Goal: Task Accomplishment & Management: Manage account settings

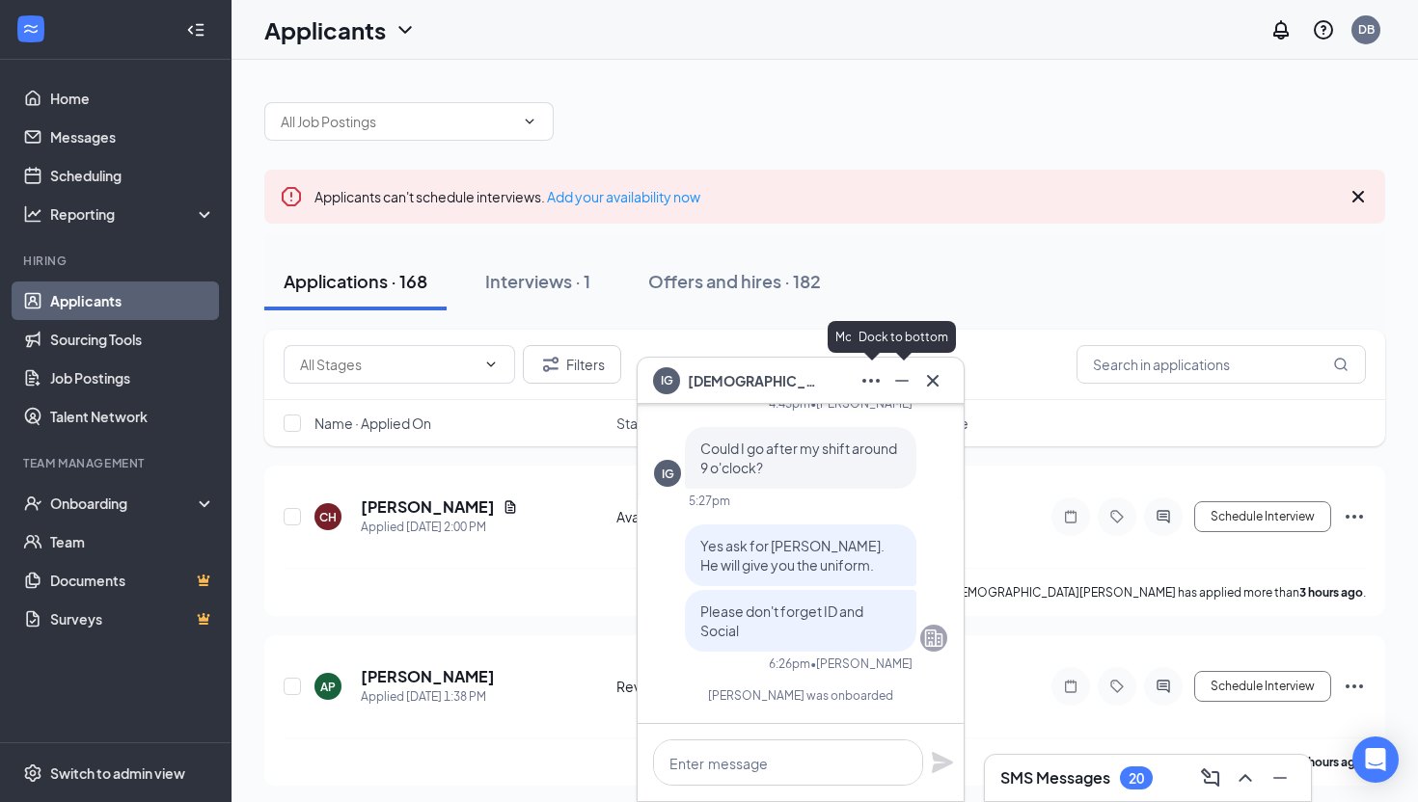
click at [902, 381] on icon "Minimize" at bounding box center [901, 380] width 23 height 23
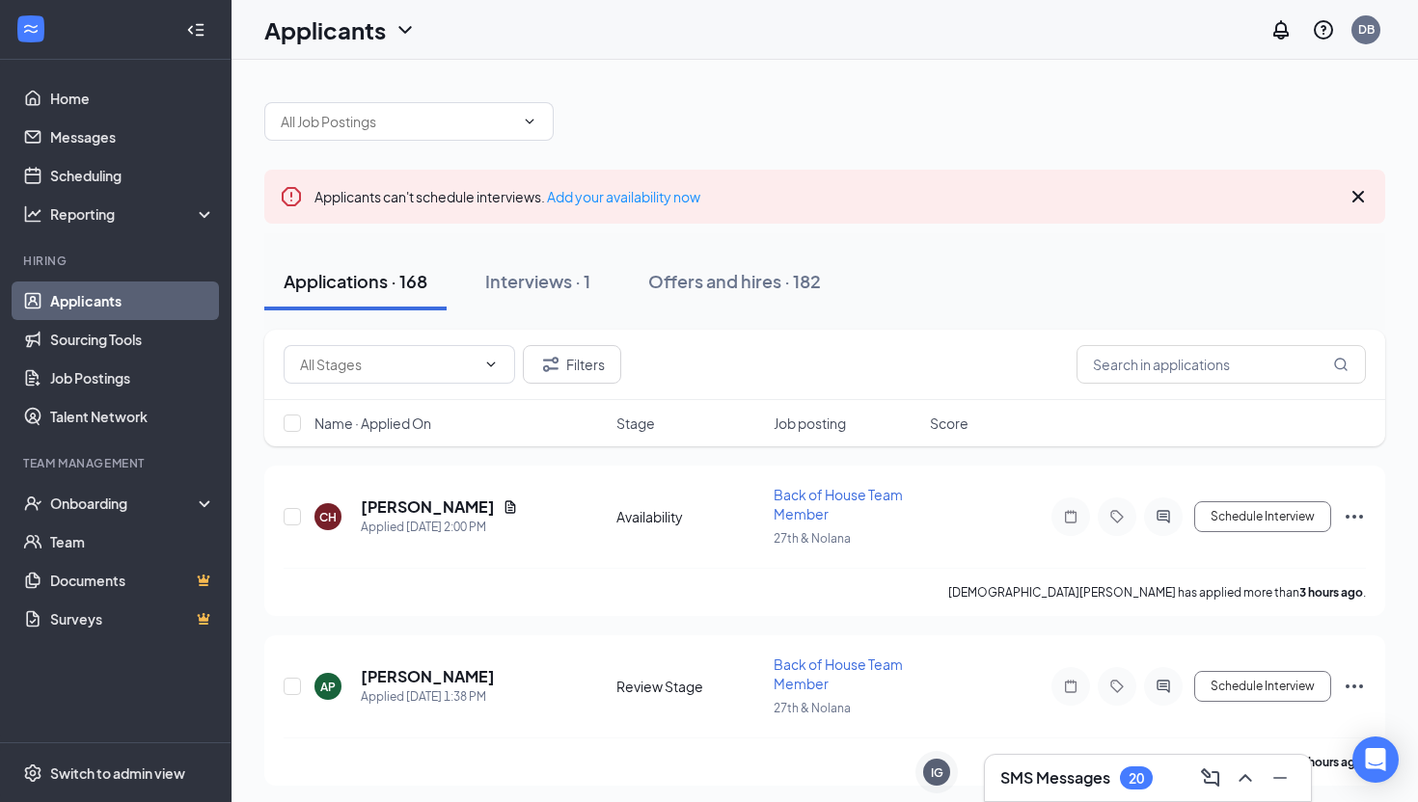
click at [777, 196] on div "Applicants can't schedule interviews. Add your availability now" at bounding box center [824, 197] width 1121 height 54
click at [134, 507] on div "Onboarding" at bounding box center [124, 503] width 149 height 19
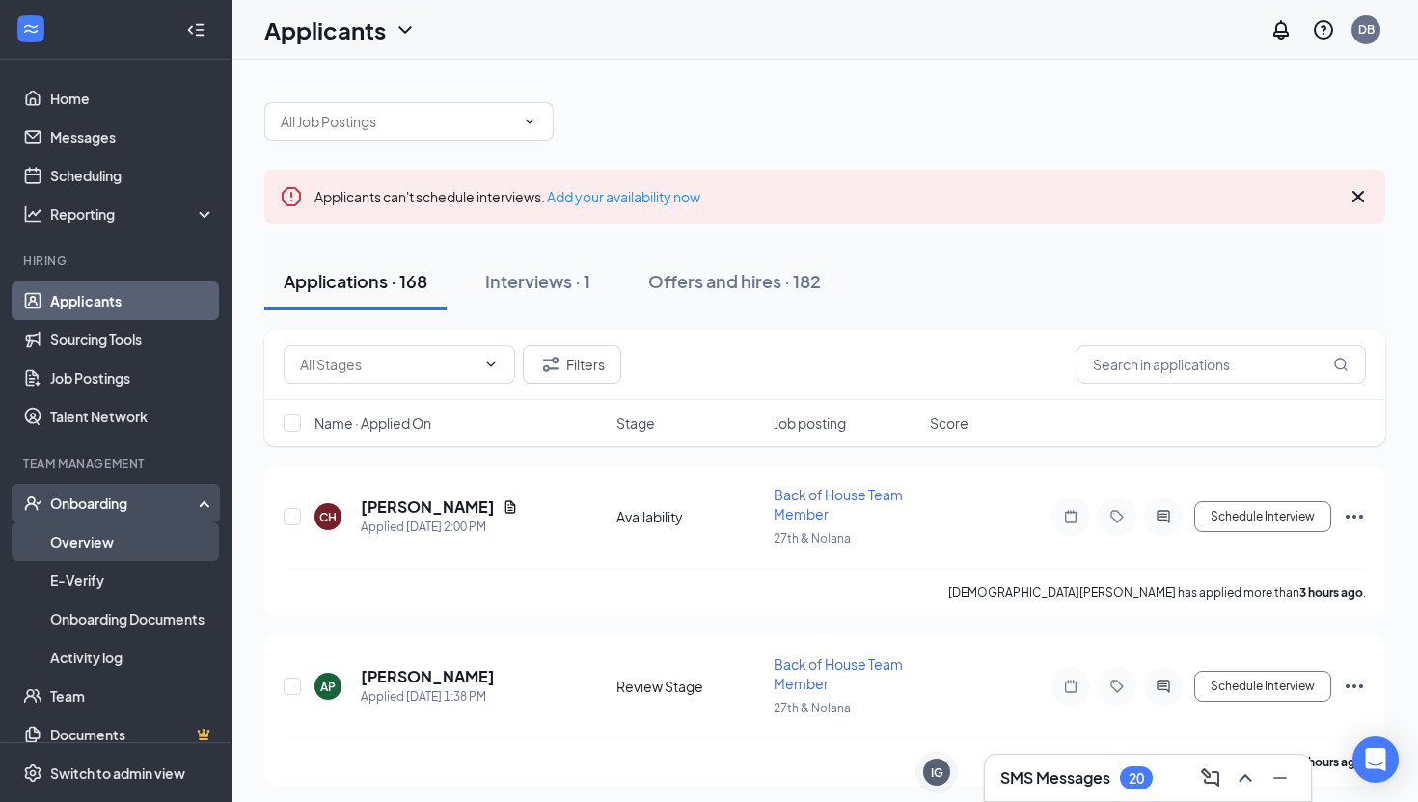
click at [154, 542] on link "Overview" at bounding box center [132, 542] width 165 height 39
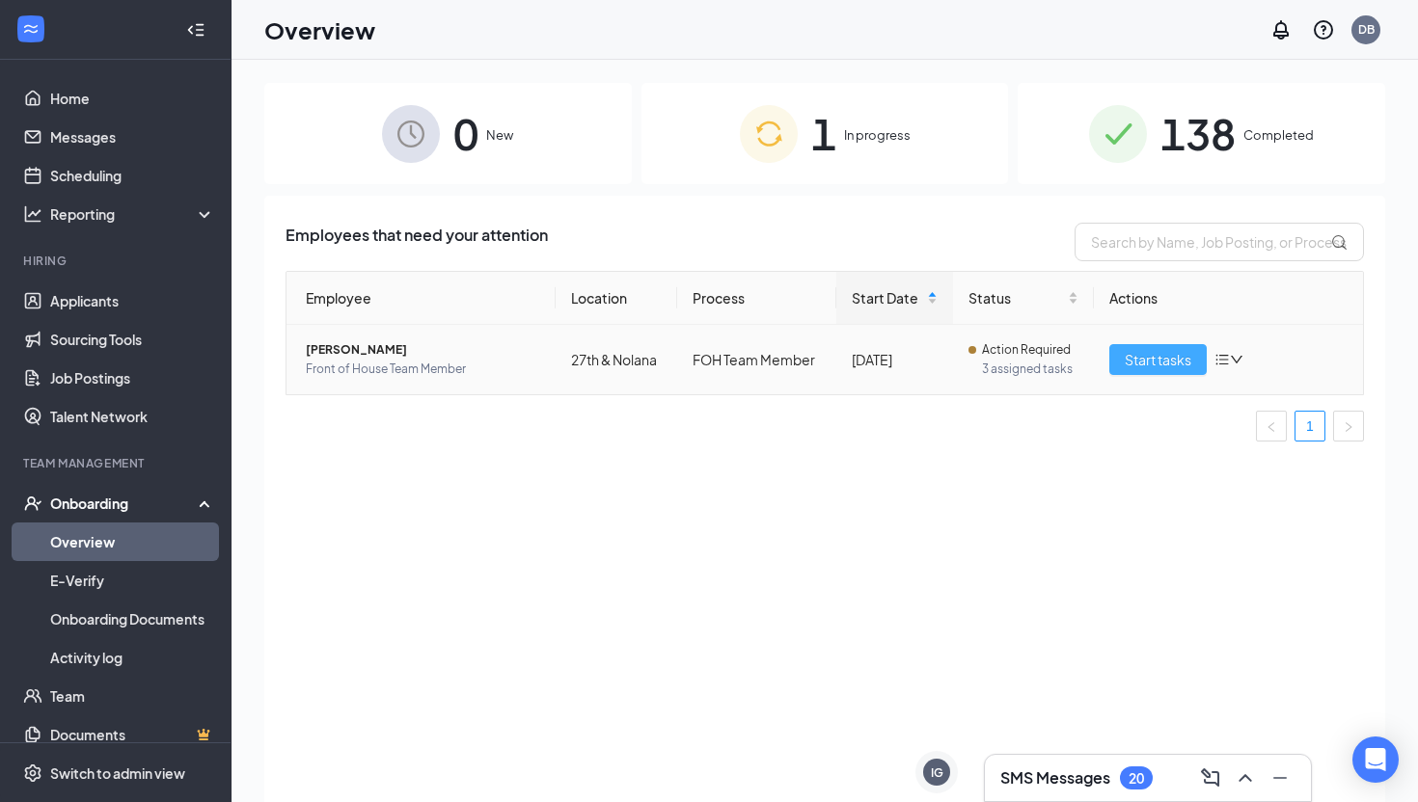
click at [1147, 358] on span "Start tasks" at bounding box center [1158, 359] width 67 height 21
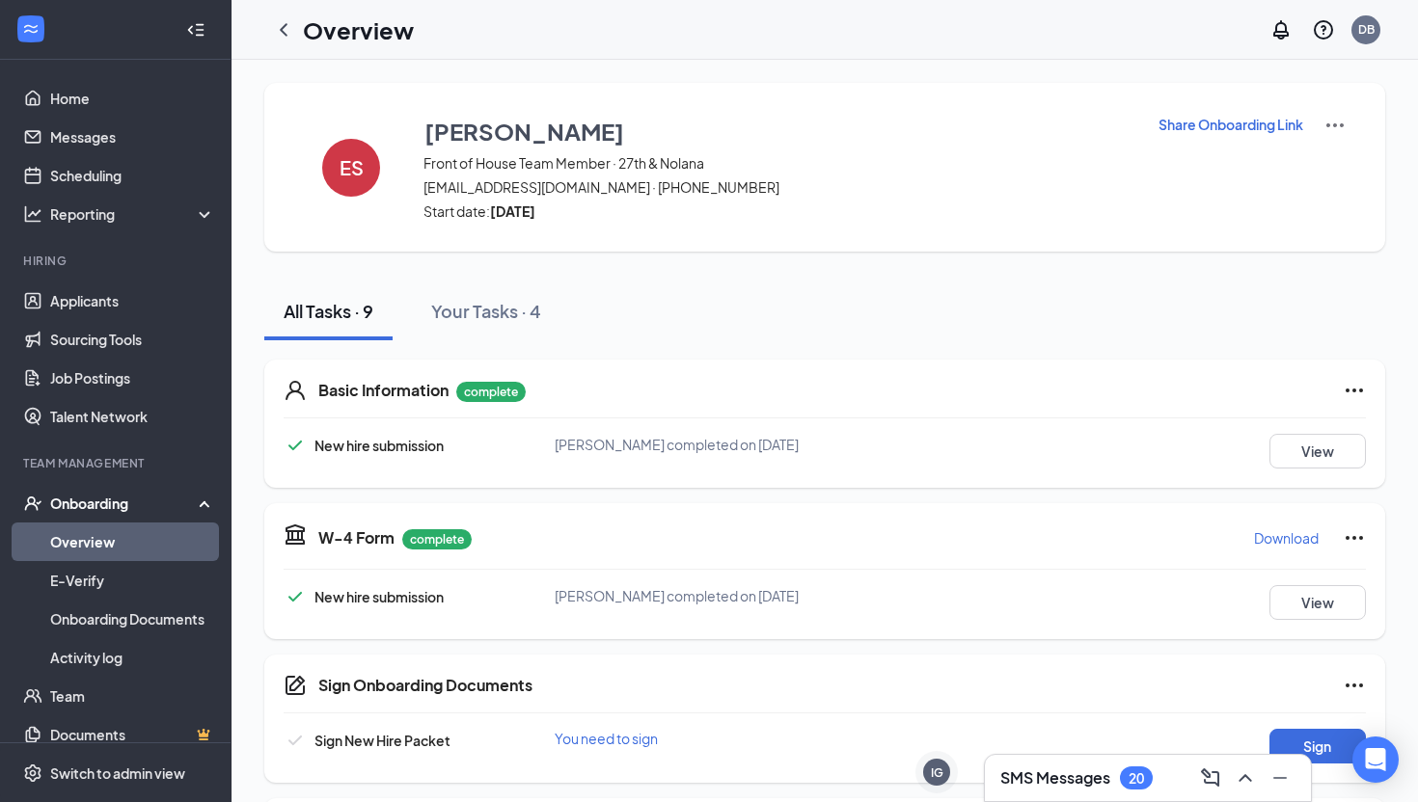
click at [1287, 126] on p "Share Onboarding Link" at bounding box center [1230, 124] width 145 height 19
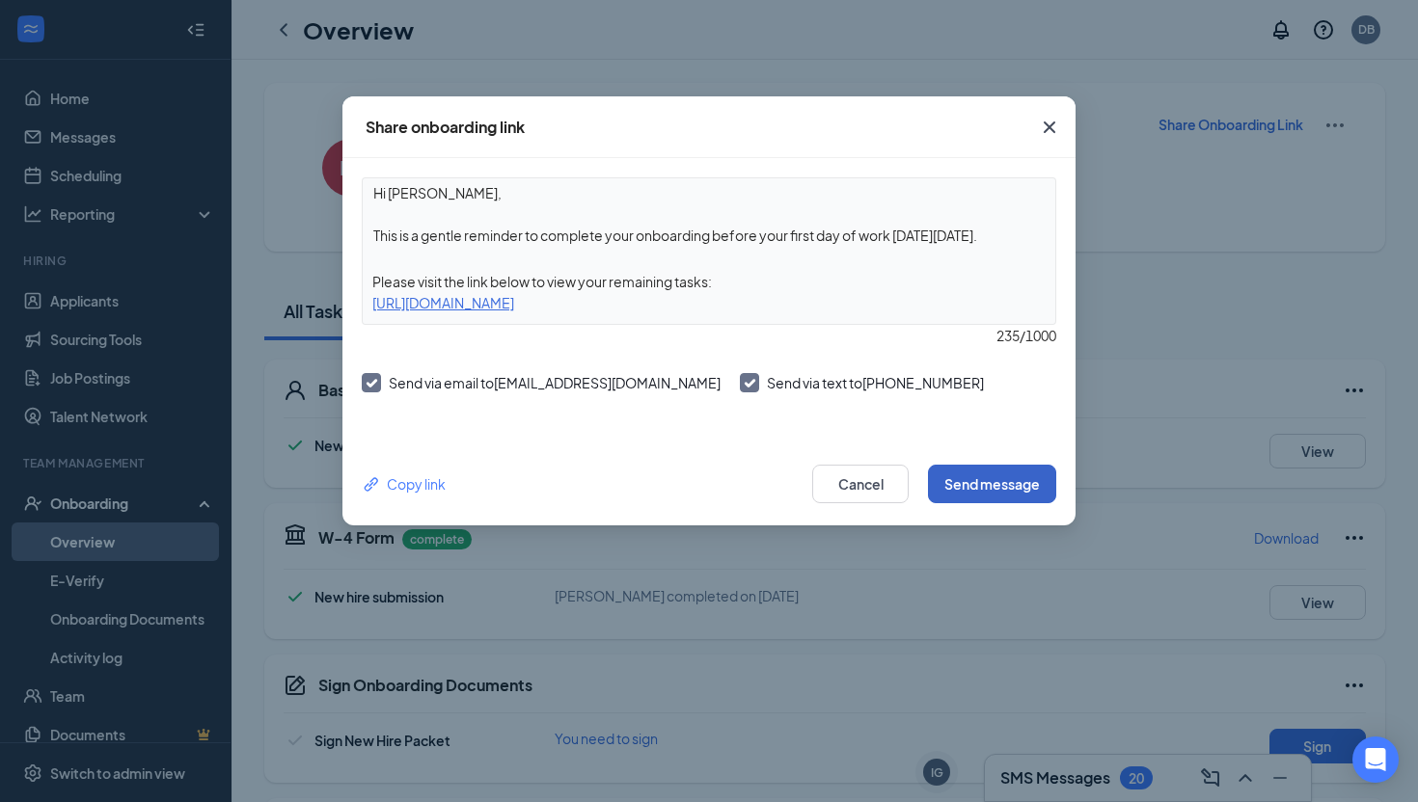
click at [986, 470] on button "Send message" at bounding box center [992, 484] width 128 height 39
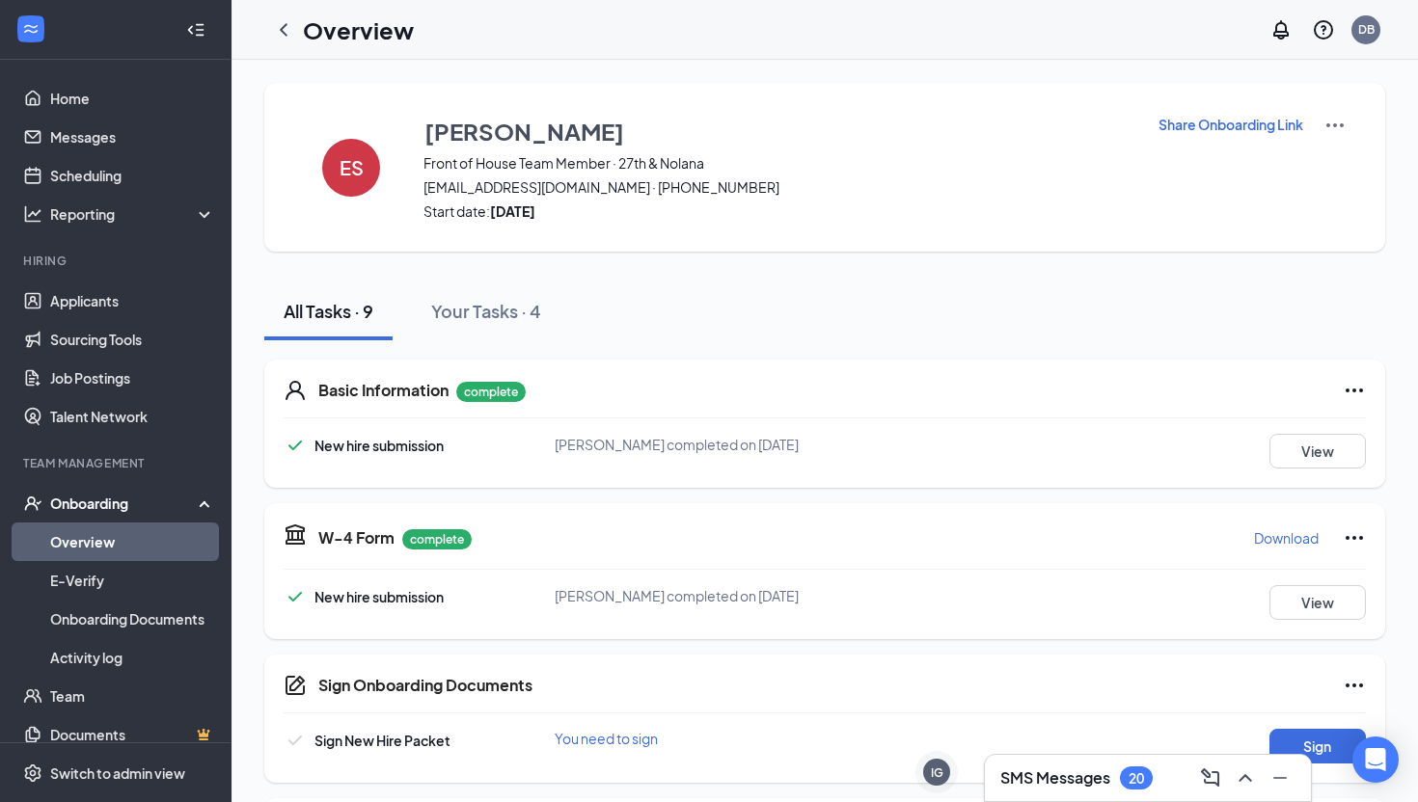
click at [732, 291] on div "All Tasks · 9 Your Tasks · 4" at bounding box center [824, 312] width 1121 height 58
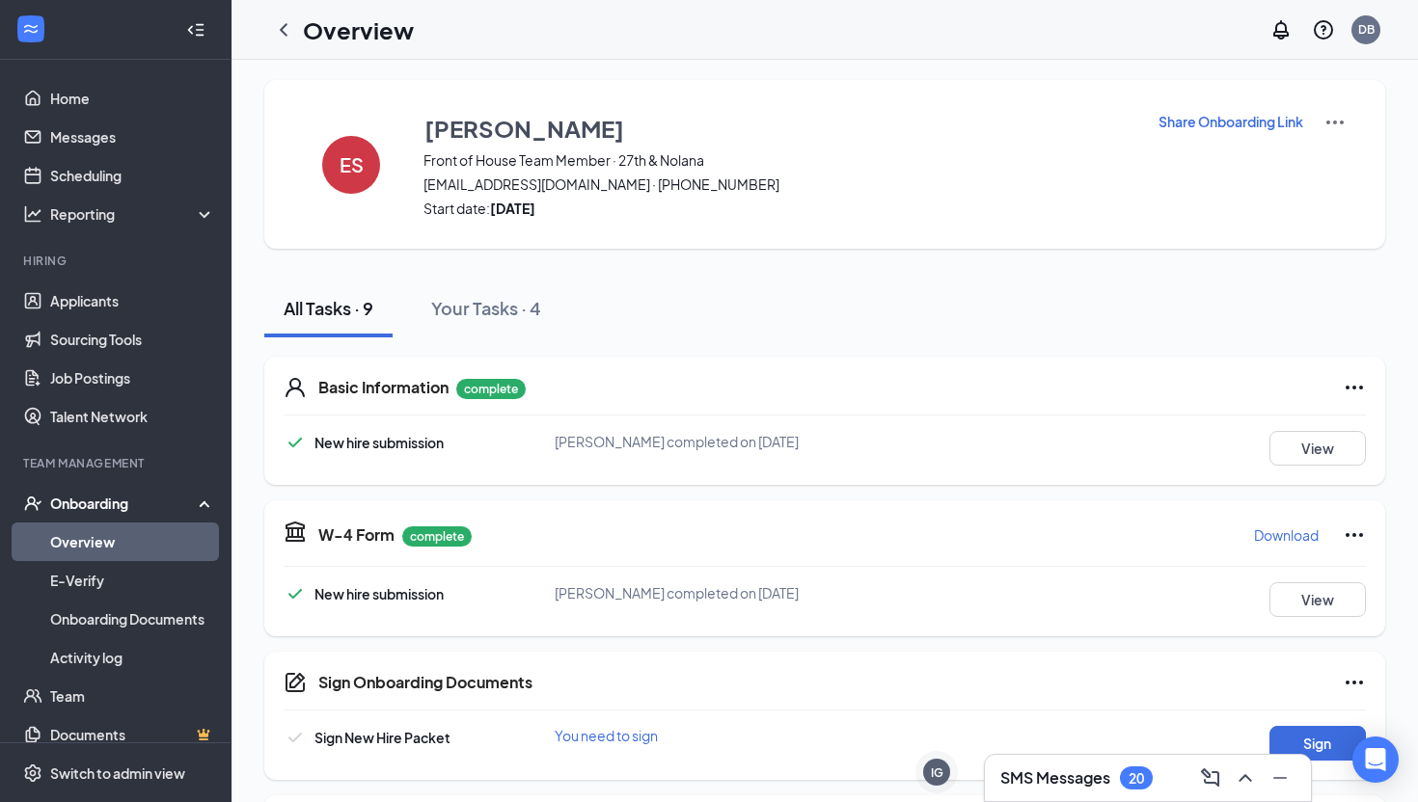
click at [1068, 802] on div "SMS Messages 20" at bounding box center [1148, 778] width 328 height 48
click at [1075, 775] on h3 "SMS Messages" at bounding box center [1055, 778] width 110 height 21
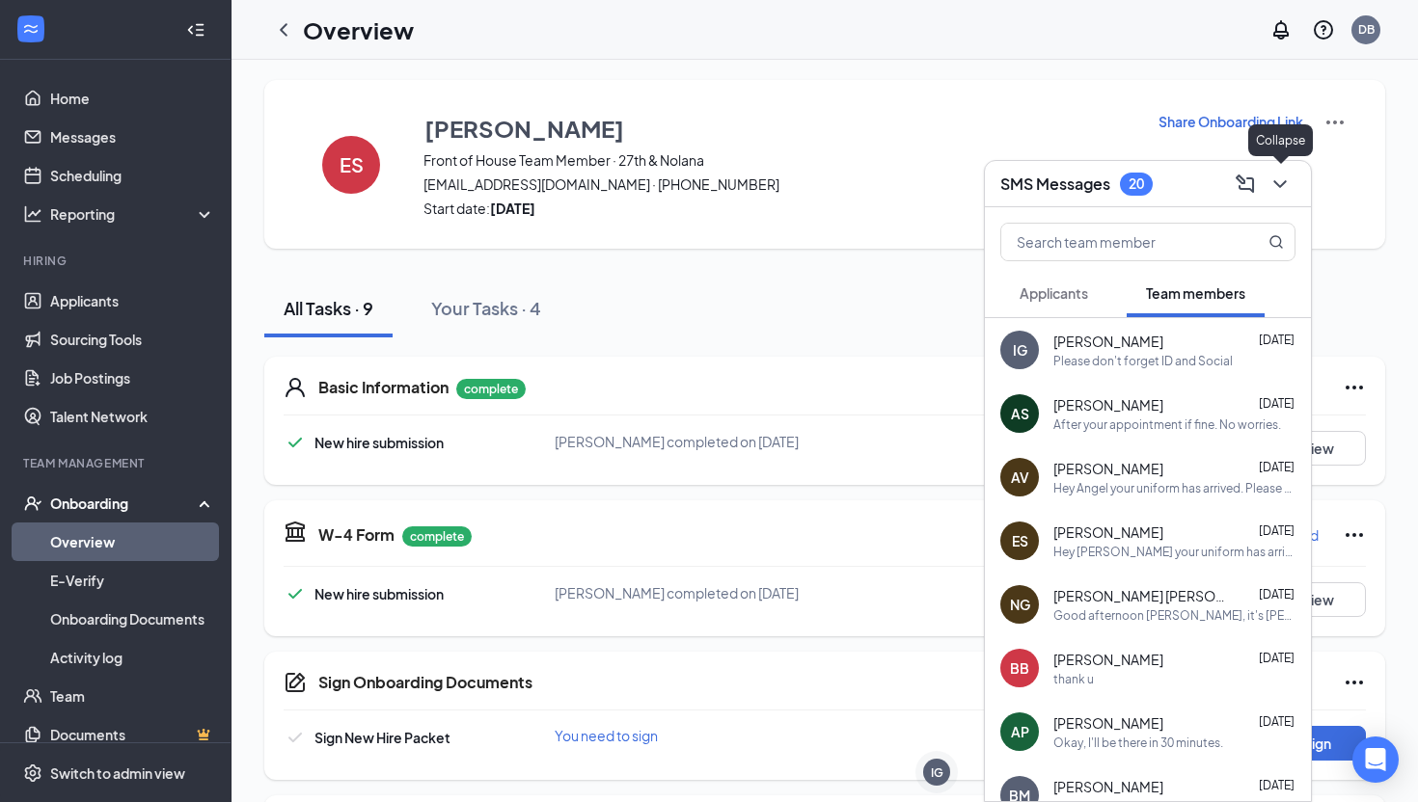
click at [1284, 191] on icon "ChevronDown" at bounding box center [1279, 184] width 23 height 23
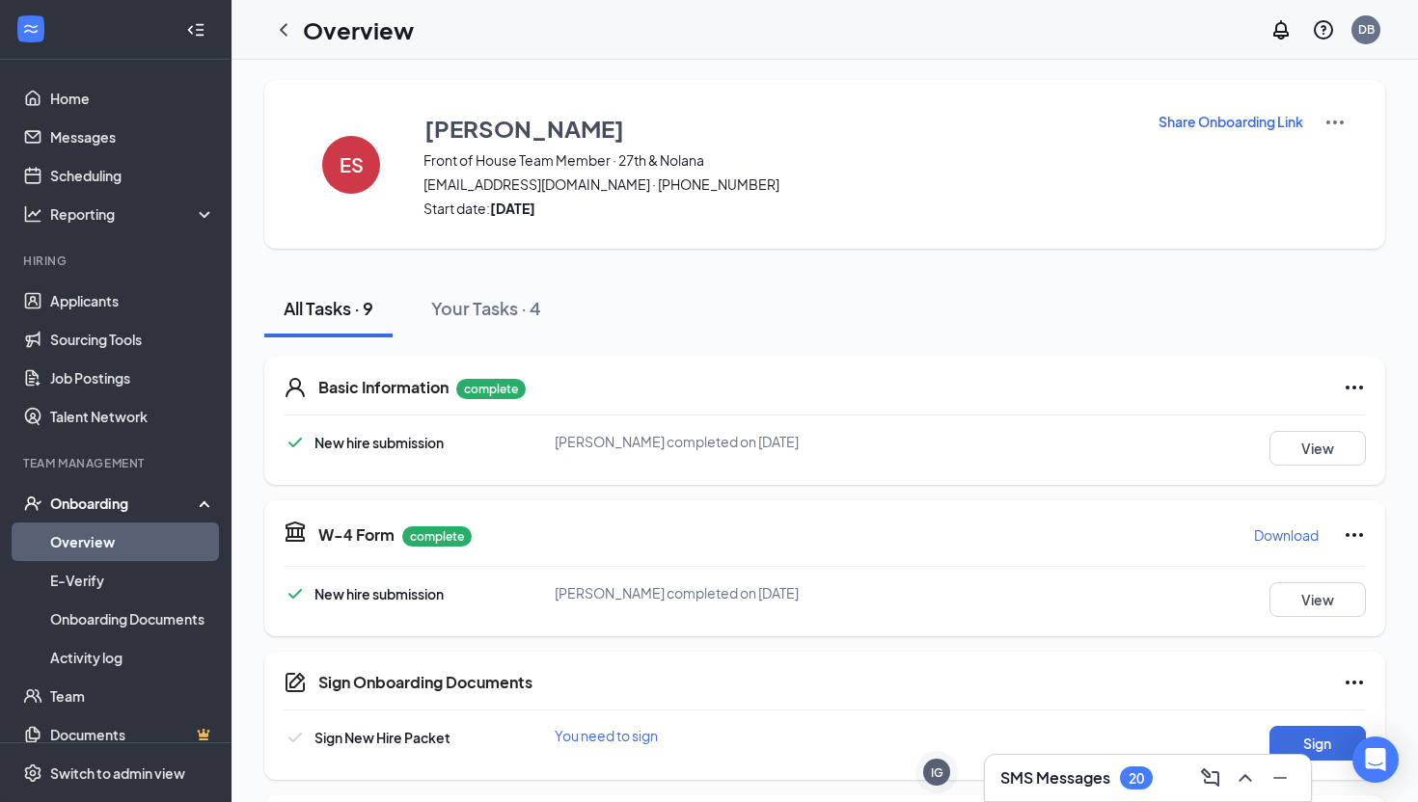
click at [1054, 781] on h3 "SMS Messages" at bounding box center [1055, 778] width 110 height 21
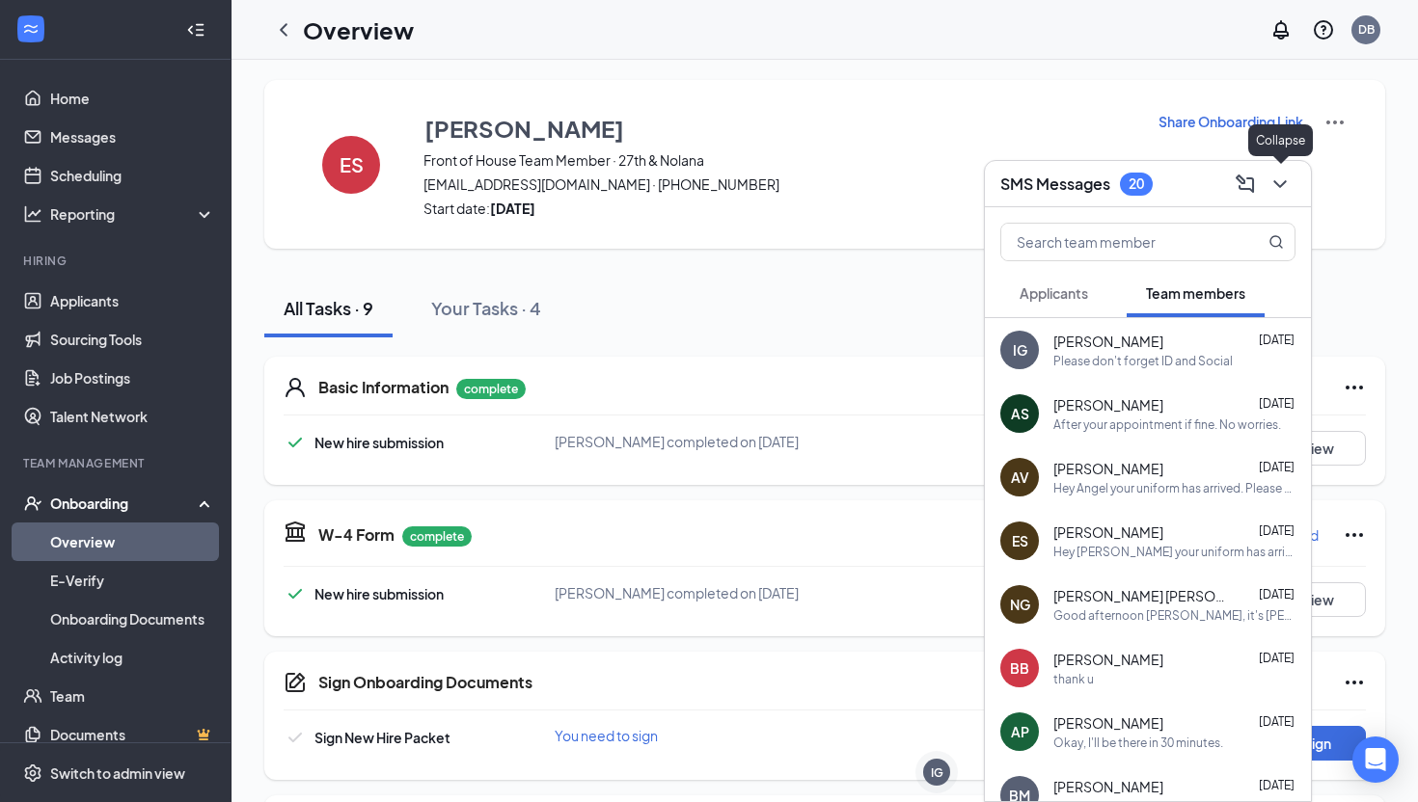
click at [1285, 191] on icon "ChevronDown" at bounding box center [1279, 184] width 23 height 23
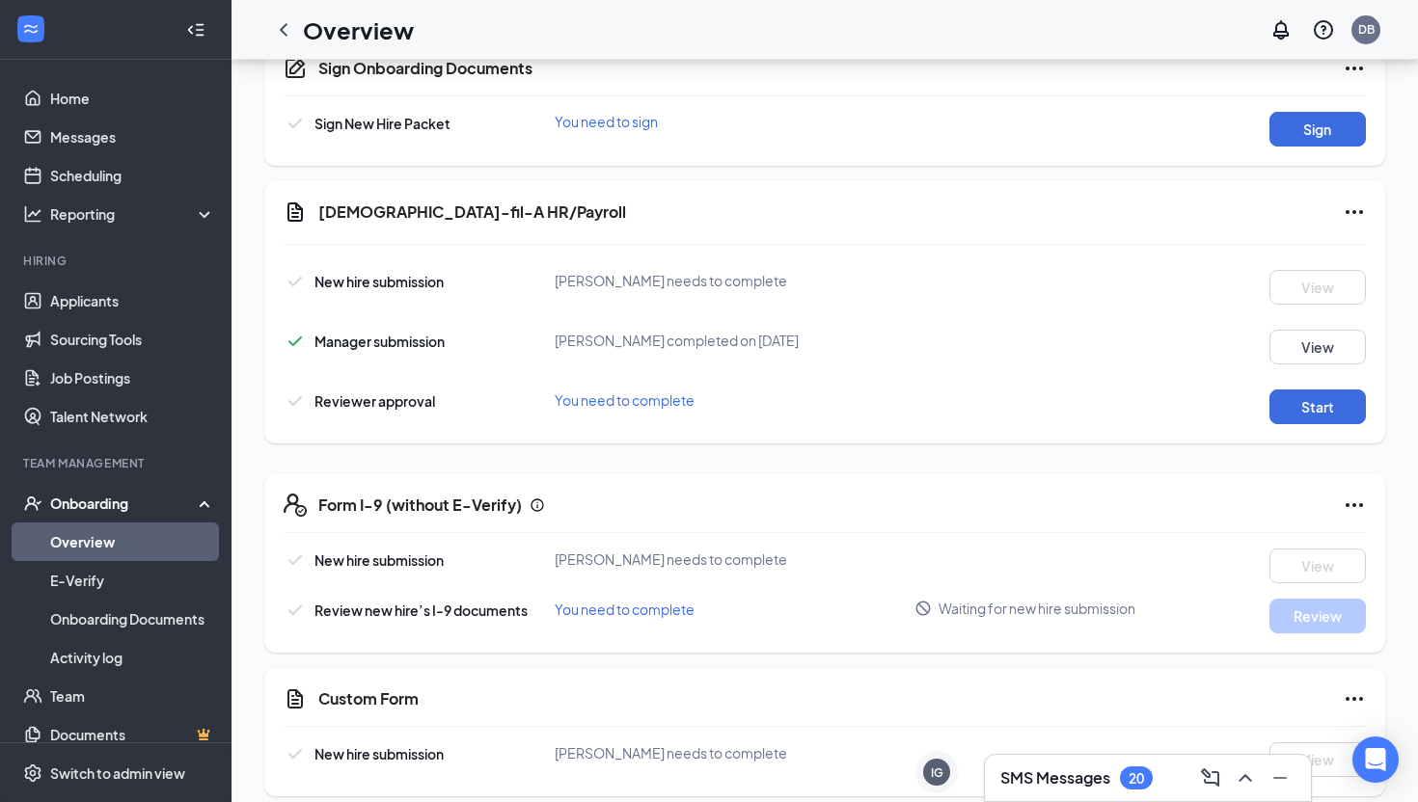
scroll to position [635, 0]
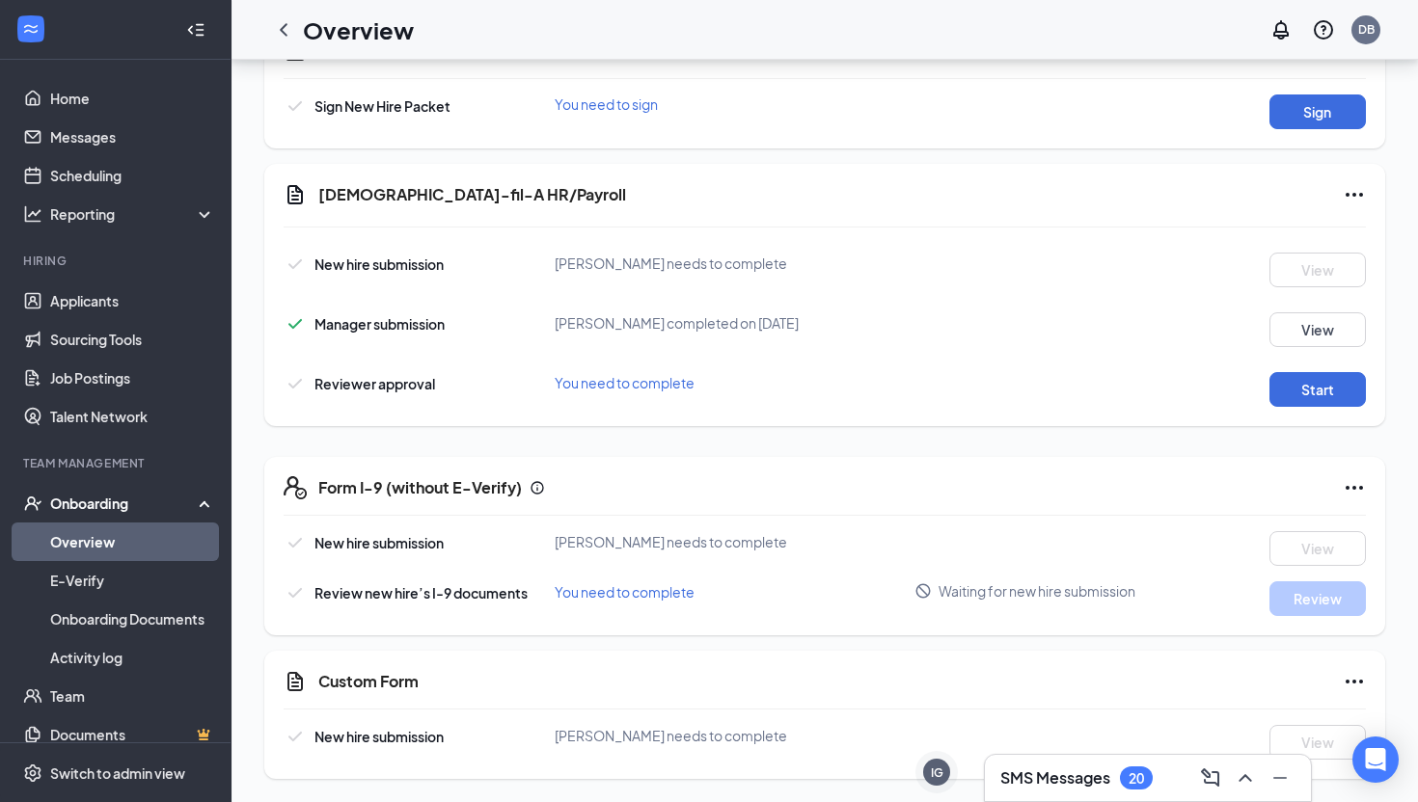
click at [1354, 191] on icon "Ellipses" at bounding box center [1354, 194] width 23 height 23
click at [1417, 294] on div "ES [PERSON_NAME] Front of House Team Member · 27th & Nolana [EMAIL_ADDRESS][DOM…" at bounding box center [824, 113] width 1186 height 1377
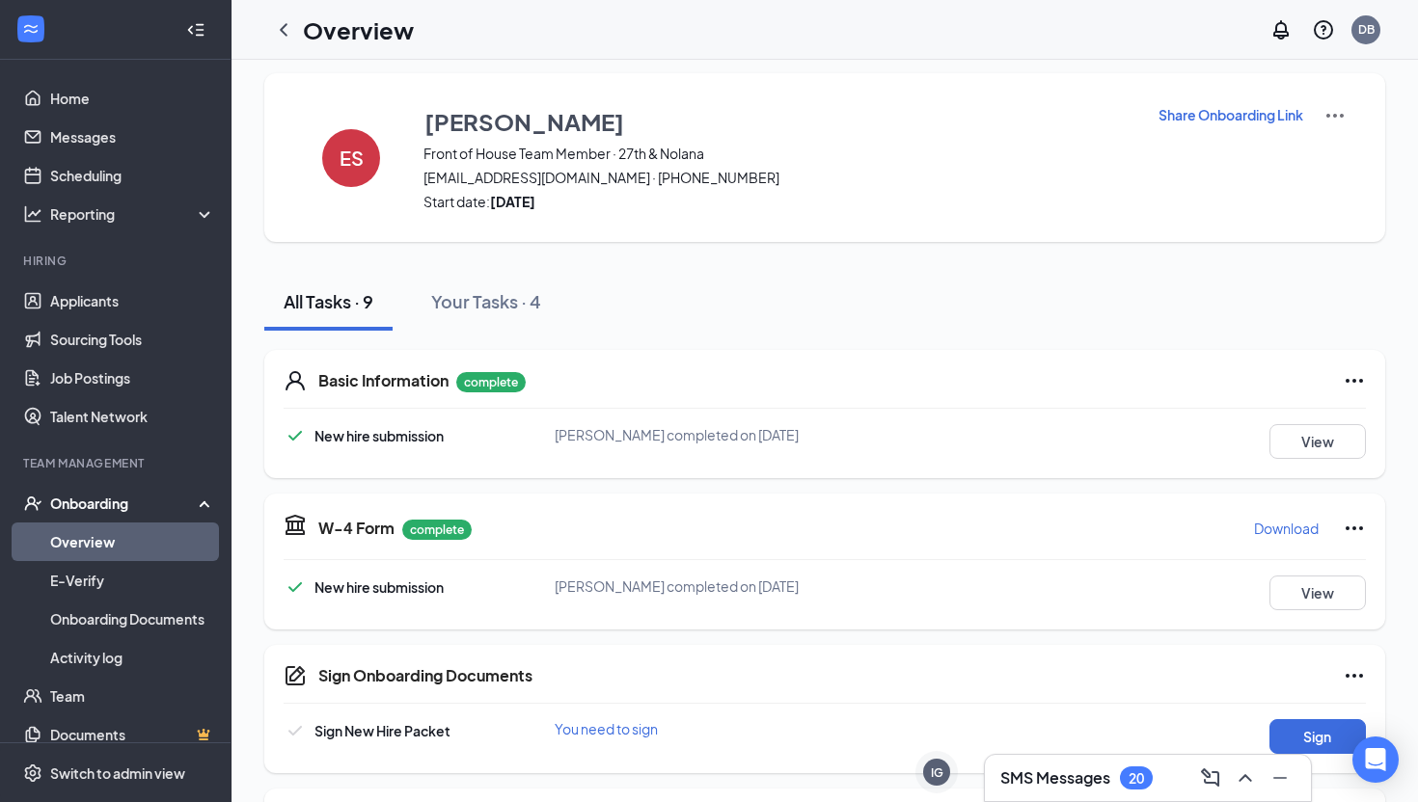
scroll to position [0, 0]
